Goal: Navigation & Orientation: Find specific page/section

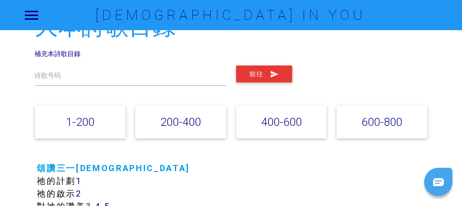
scroll to position [47, 0]
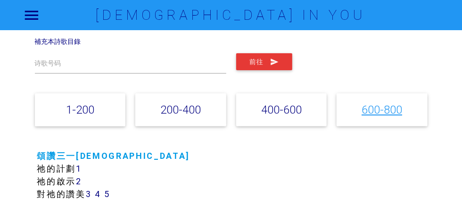
click at [361, 113] on link "600-800" at bounding box center [381, 110] width 41 height 14
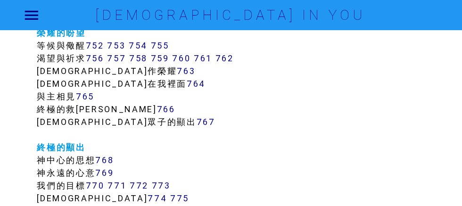
scroll to position [5061, 0]
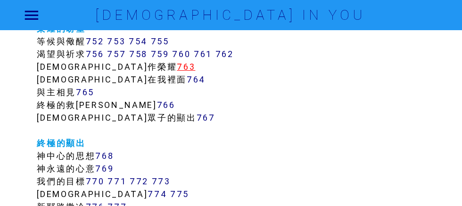
click at [177, 72] on link "763" at bounding box center [186, 66] width 18 height 11
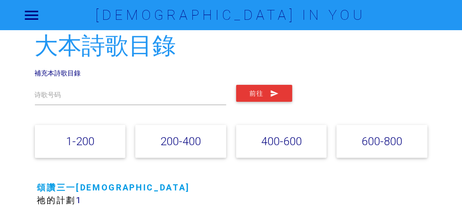
scroll to position [0, 0]
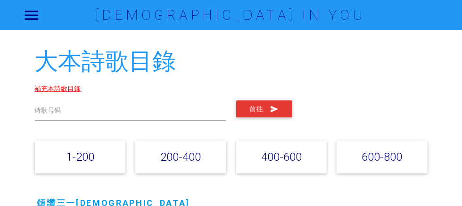
click at [81, 90] on link "補充本詩歌目錄" at bounding box center [58, 88] width 46 height 8
